Goal: Task Accomplishment & Management: Manage account settings

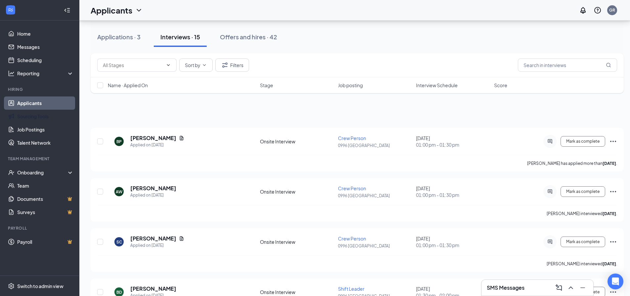
scroll to position [231, 0]
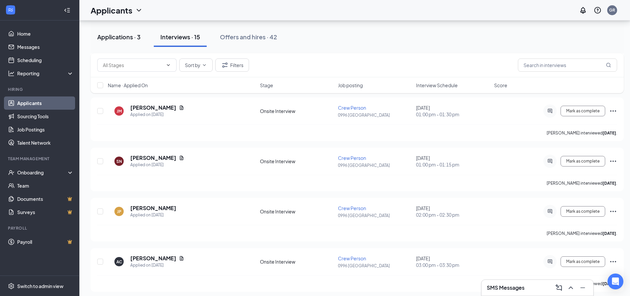
click at [121, 39] on div "Applications · 3" at bounding box center [118, 37] width 43 height 8
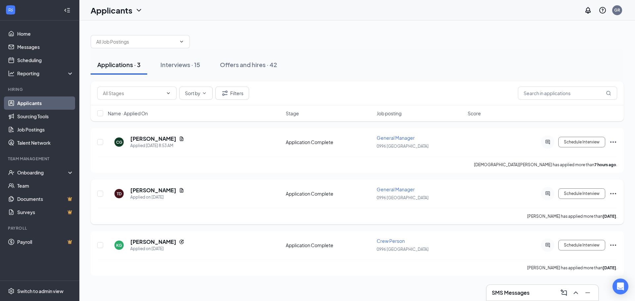
click at [229, 207] on div "TD [PERSON_NAME] Applied on [DATE] Application Complete General Manager 0996 [G…" at bounding box center [357, 197] width 520 height 22
click at [157, 189] on h5 "[PERSON_NAME]" at bounding box center [153, 190] width 46 height 7
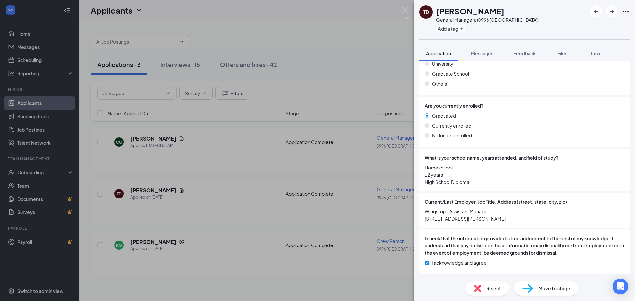
scroll to position [706, 0]
click at [287, 173] on div "TD [PERSON_NAME] General Manager at 0996 [GEOGRAPHIC_DATA] Add a tag Applicatio…" at bounding box center [317, 150] width 635 height 301
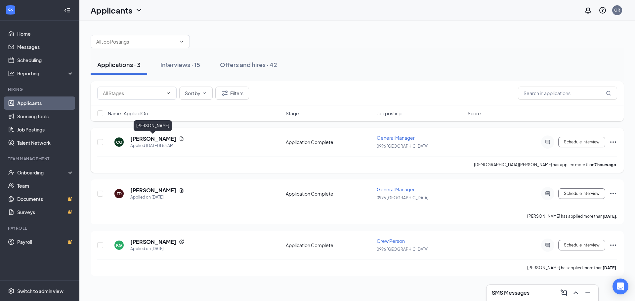
click at [140, 138] on h5 "[PERSON_NAME]" at bounding box center [153, 138] width 46 height 7
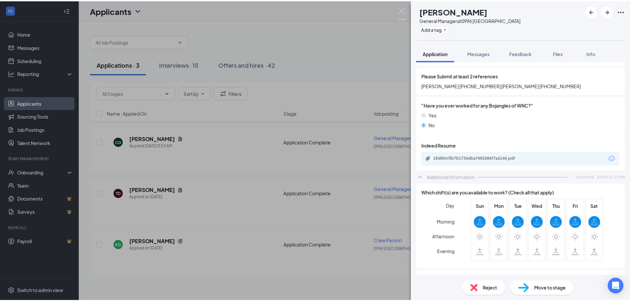
scroll to position [298, 0]
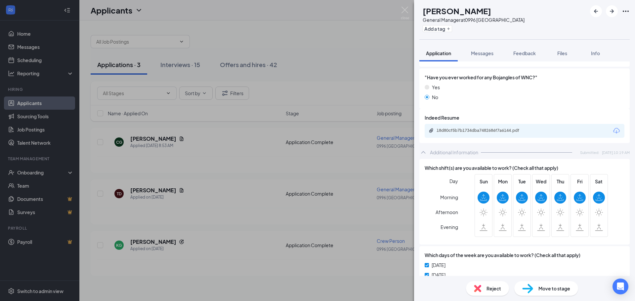
click at [480, 286] on img at bounding box center [477, 288] width 7 height 7
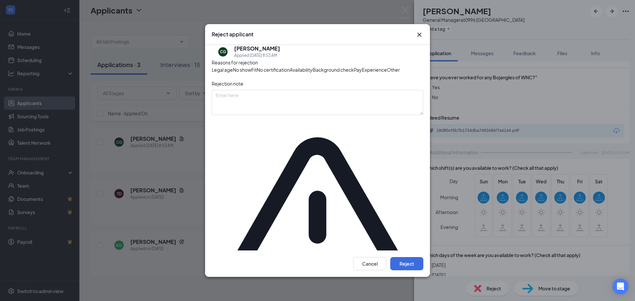
click at [312, 73] on span "Availability" at bounding box center [301, 69] width 23 height 7
click at [414, 257] on button "Reject" at bounding box center [406, 263] width 33 height 13
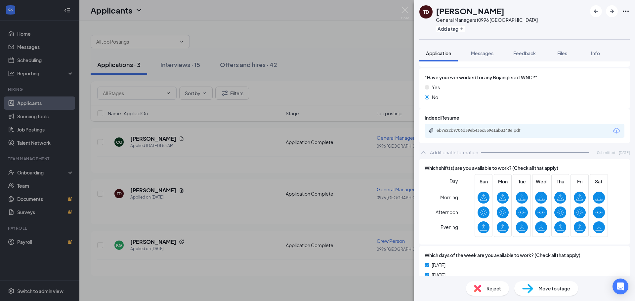
click at [376, 62] on div "TD [PERSON_NAME] General Manager at 0996 [GEOGRAPHIC_DATA] Add a tag Applicatio…" at bounding box center [317, 150] width 635 height 301
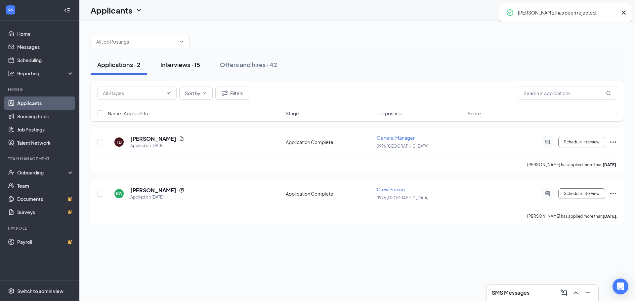
click at [193, 62] on div "Interviews · 15" at bounding box center [180, 65] width 40 height 8
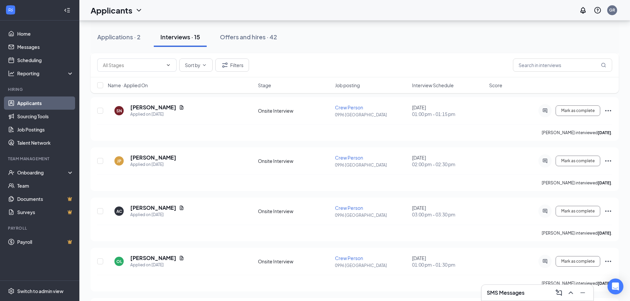
scroll to position [298, 0]
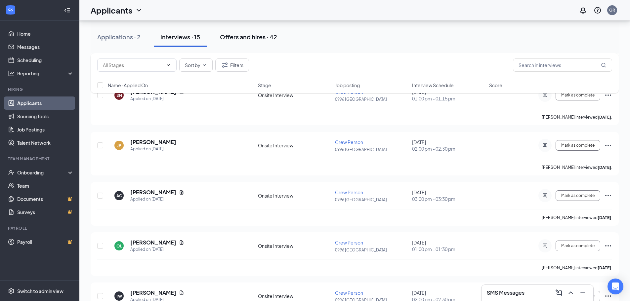
click at [228, 39] on div "Offers and hires · 42" at bounding box center [248, 37] width 57 height 8
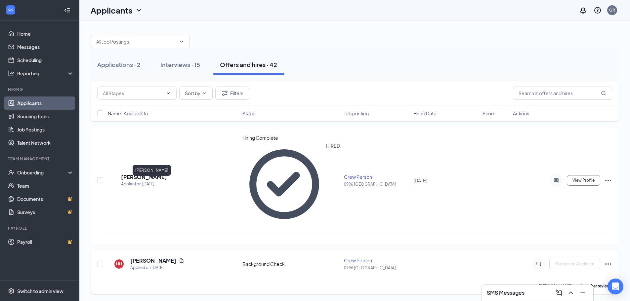
click at [156, 257] on h5 "[PERSON_NAME]" at bounding box center [153, 260] width 46 height 7
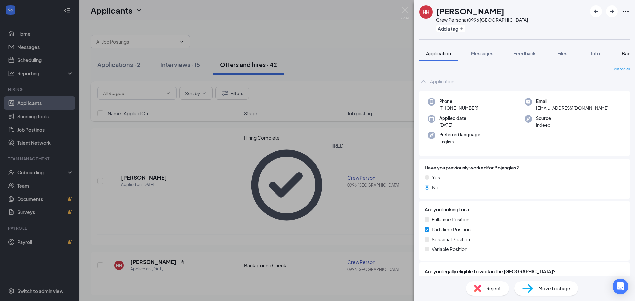
click at [625, 54] on span "Background" at bounding box center [635, 53] width 27 height 6
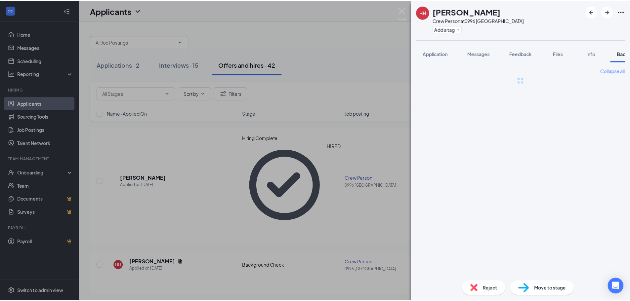
scroll to position [0, 27]
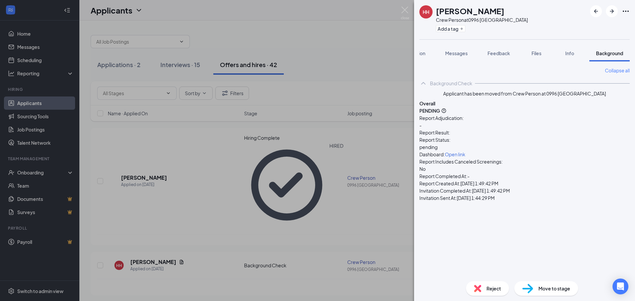
click at [397, 69] on div "HH [PERSON_NAME] Crew Person at 0996 [GEOGRAPHIC_DATA] Add a tag Application Me…" at bounding box center [317, 150] width 635 height 301
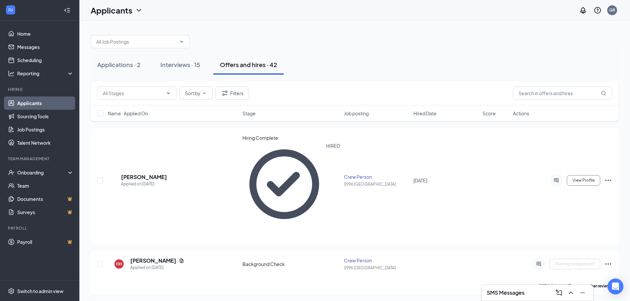
click at [509, 291] on h3 "SMS Messages" at bounding box center [506, 292] width 38 height 7
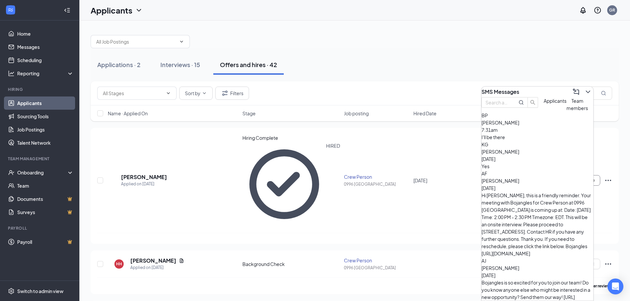
click at [566, 111] on span "Team members" at bounding box center [576, 104] width 21 height 13
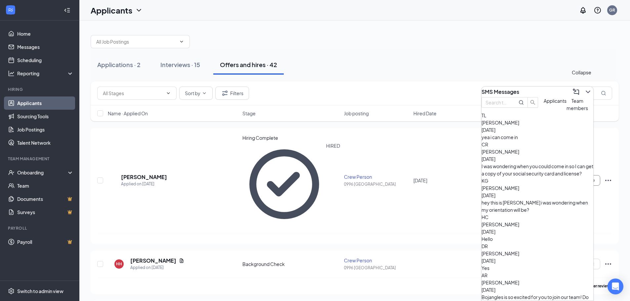
click at [585, 88] on icon "ChevronDown" at bounding box center [588, 92] width 8 height 8
